Goal: Information Seeking & Learning: Learn about a topic

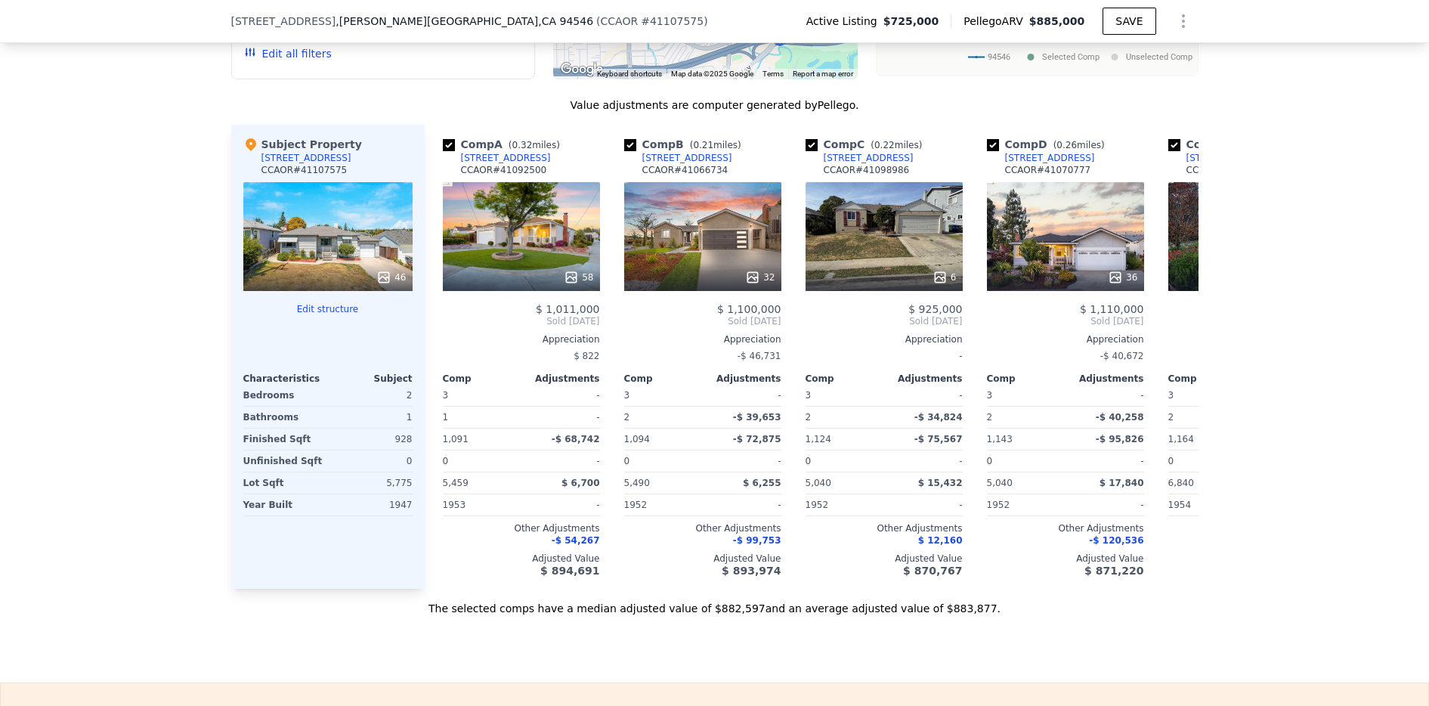
scroll to position [1425, 0]
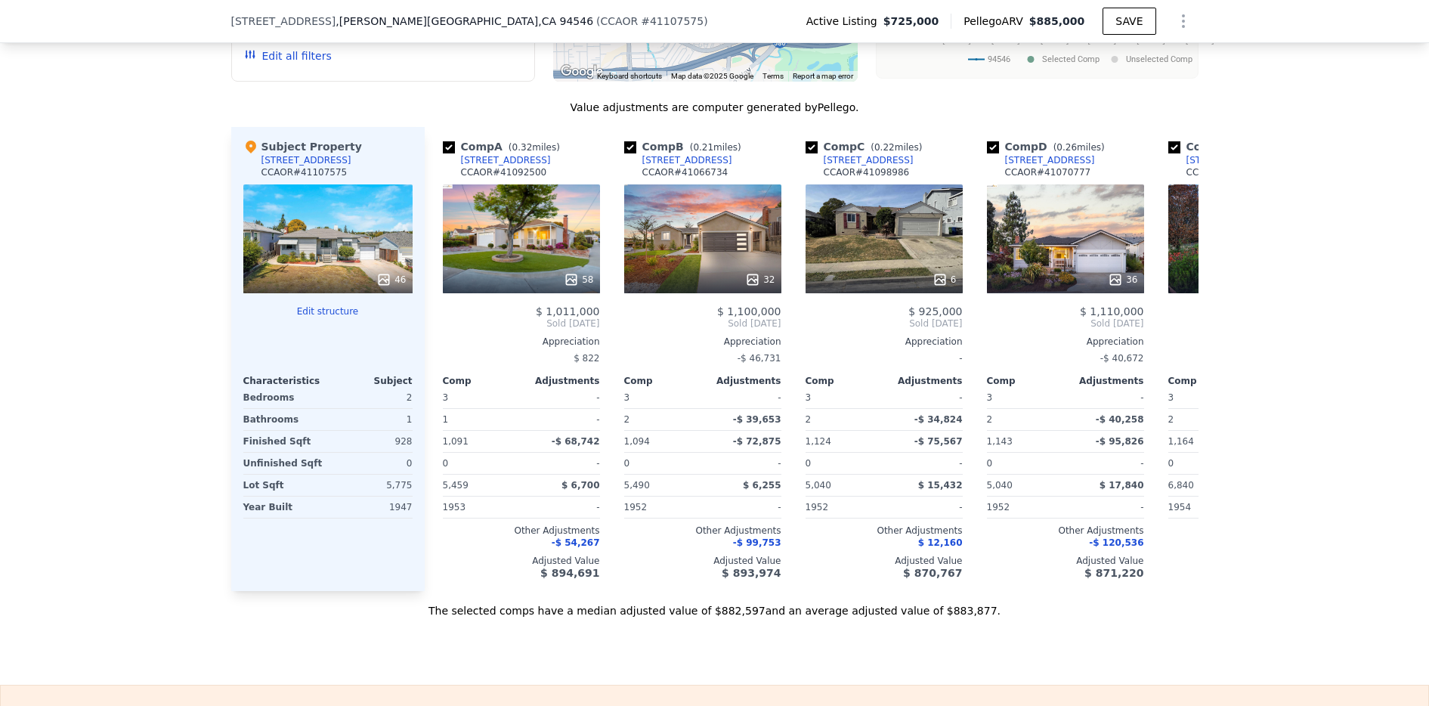
drag, startPoint x: 327, startPoint y: 252, endPoint x: 268, endPoint y: 251, distance: 58.9
type input "2"
click at [419, 66] on button "Update Search" at bounding box center [465, 55] width 114 height 21
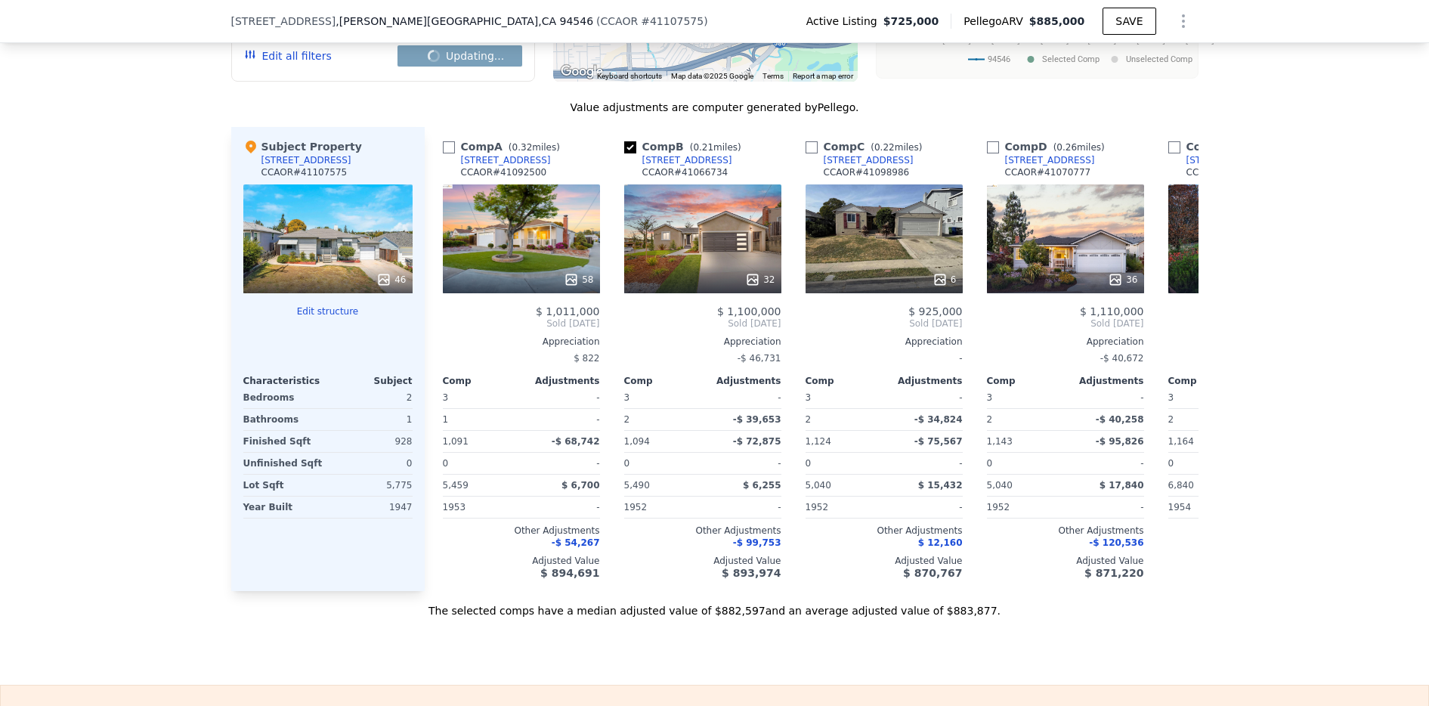
checkbox input "false"
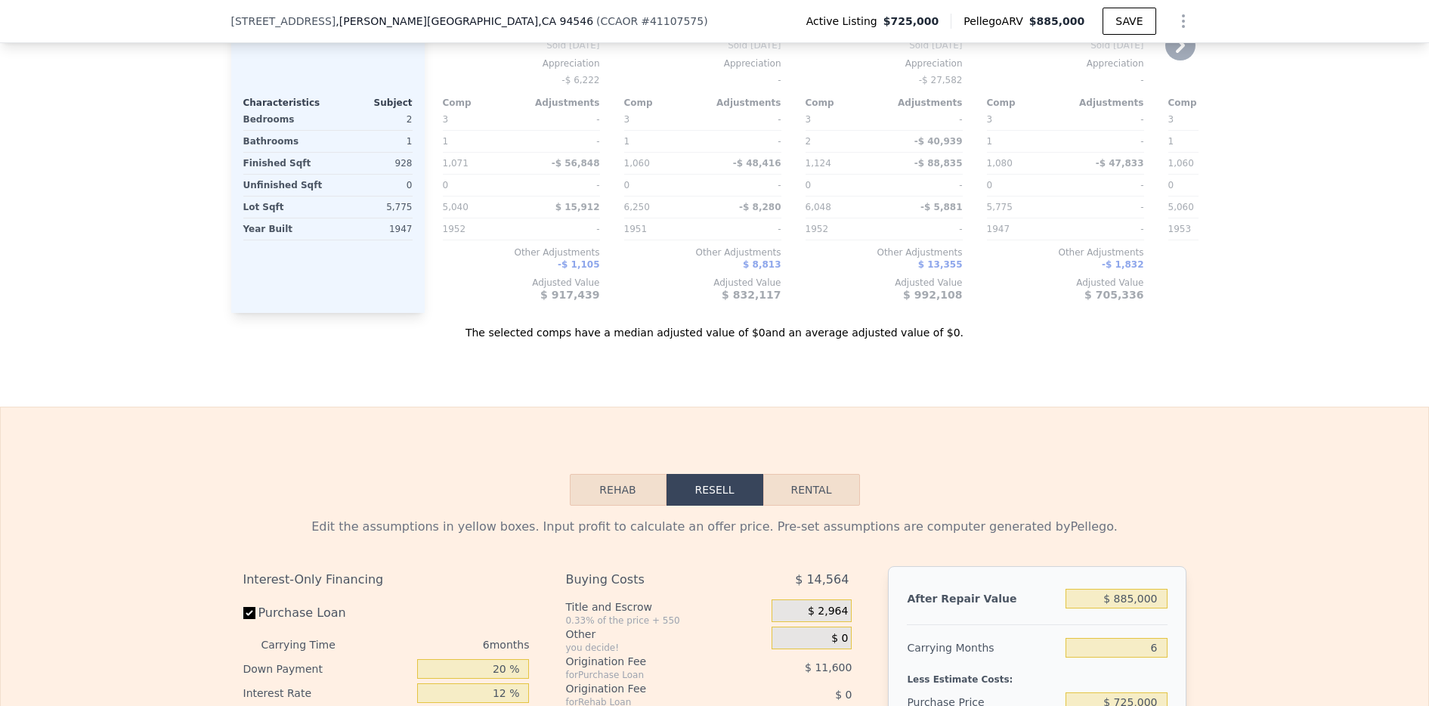
scroll to position [1721, 0]
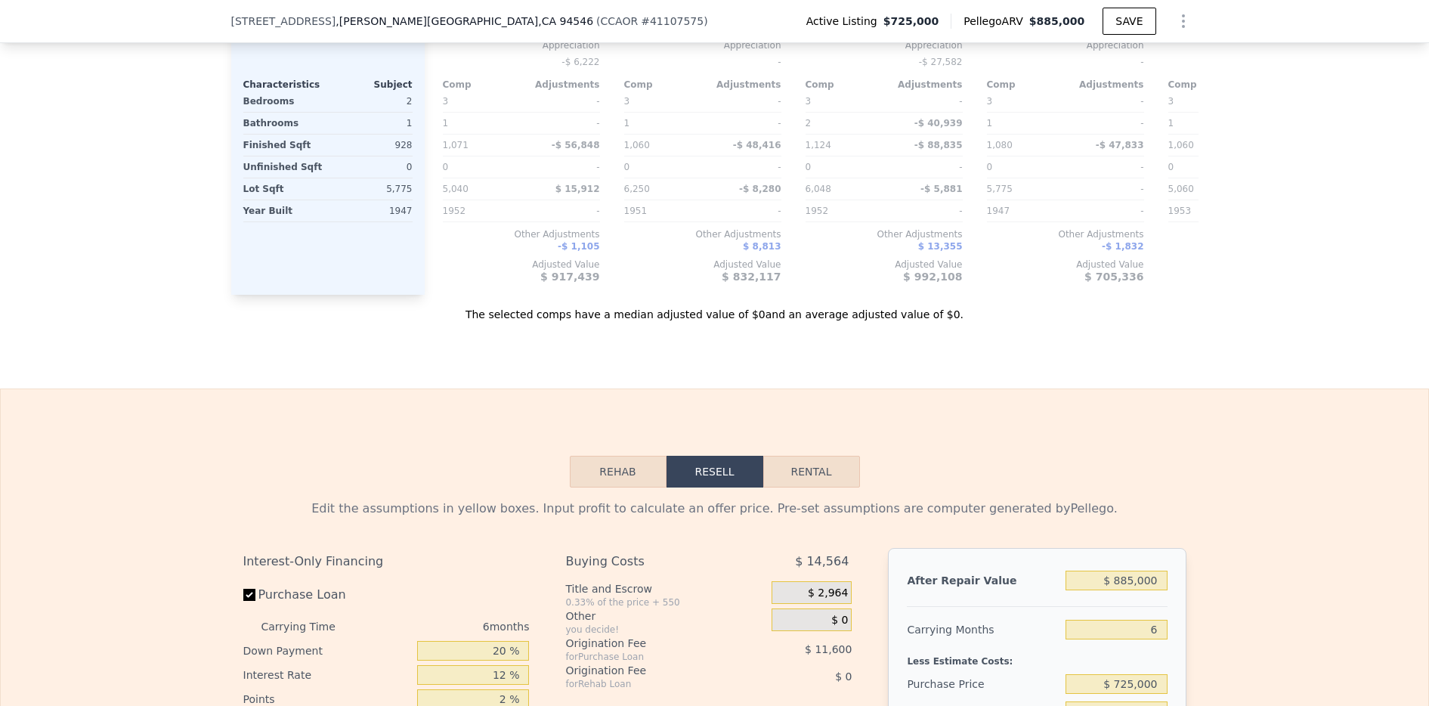
click at [1185, 35] on icon at bounding box center [1180, 27] width 9 height 15
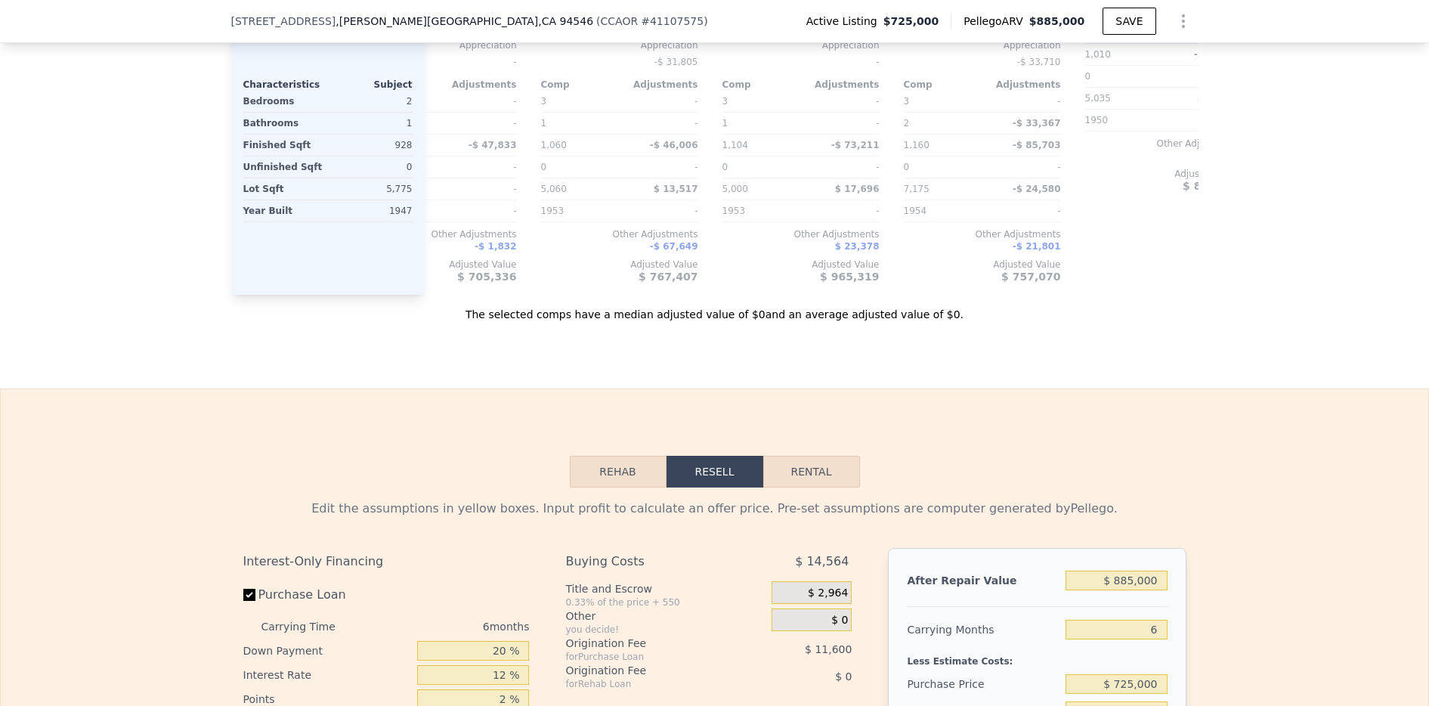
scroll to position [0, 725]
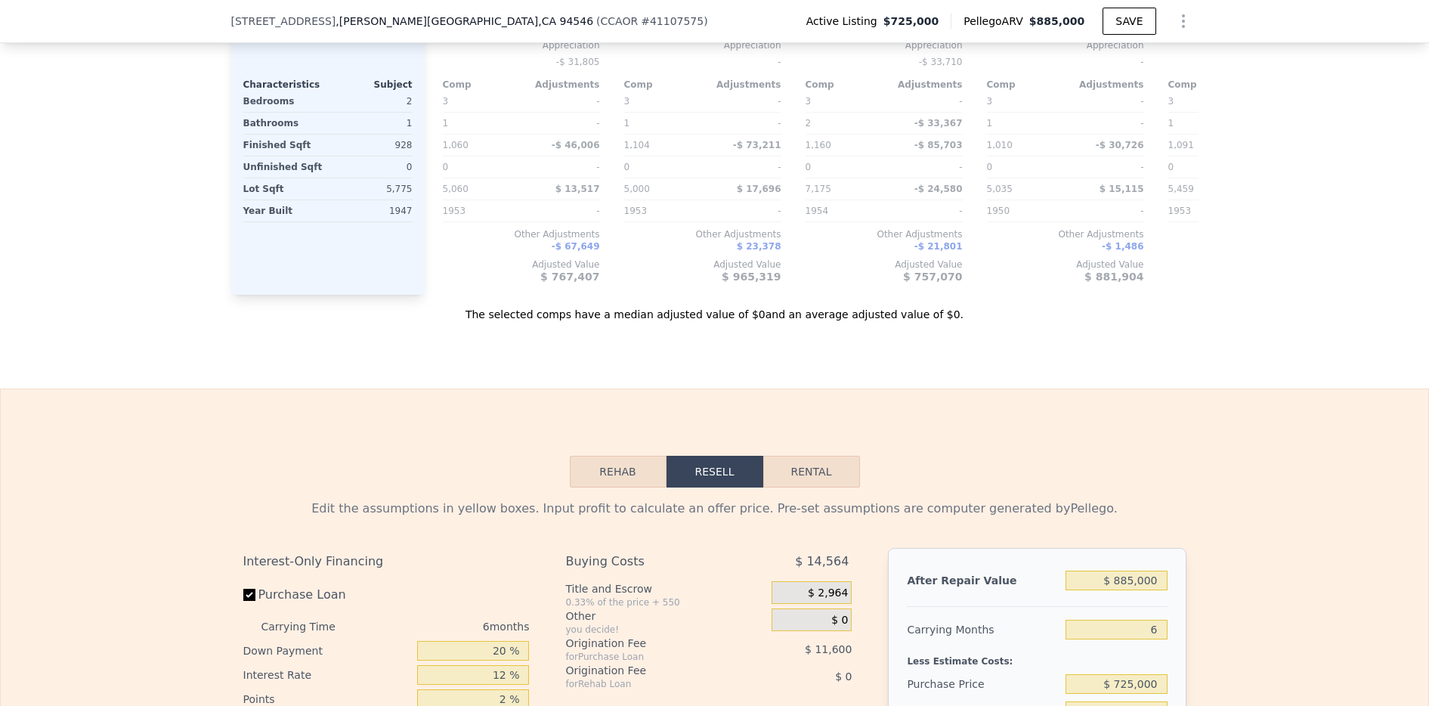
click at [438, 35] on icon at bounding box center [442, 27] width 9 height 15
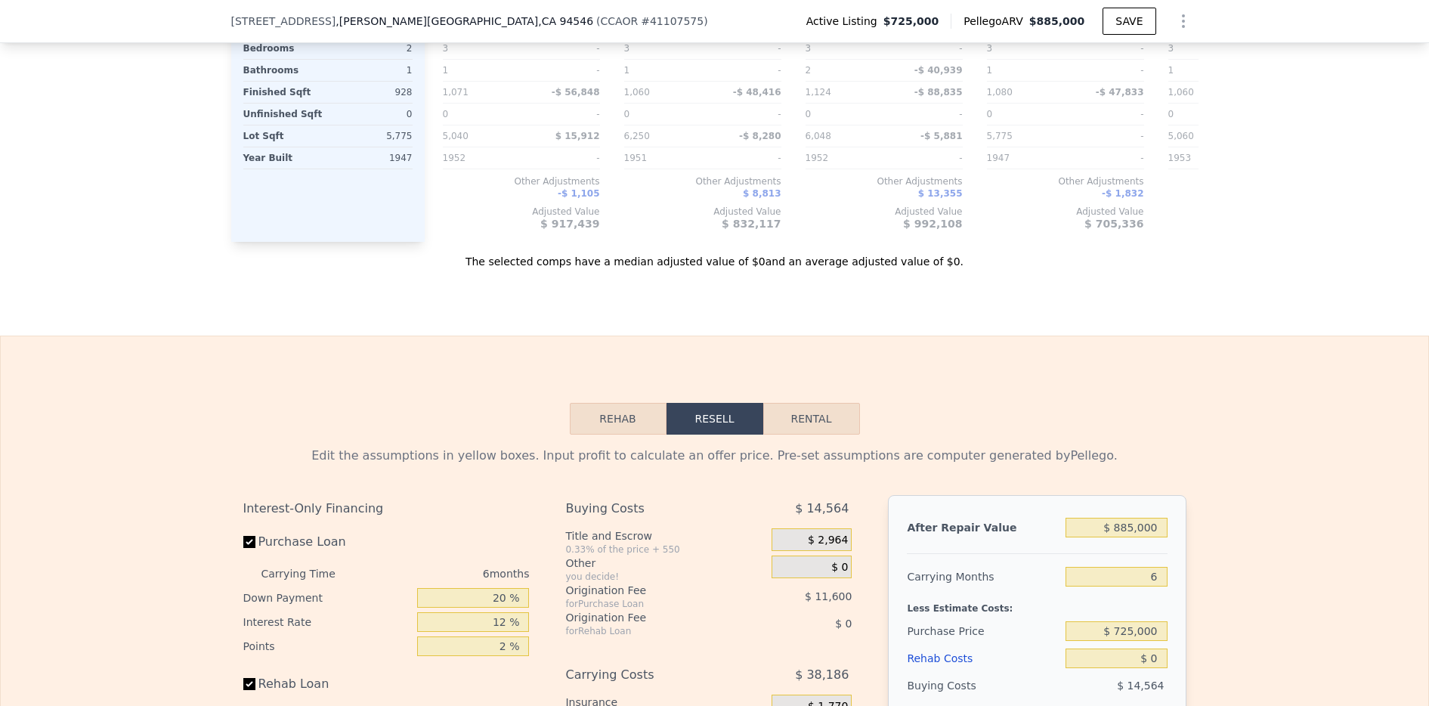
scroll to position [1773, 0]
